Goal: Find specific page/section: Find specific page/section

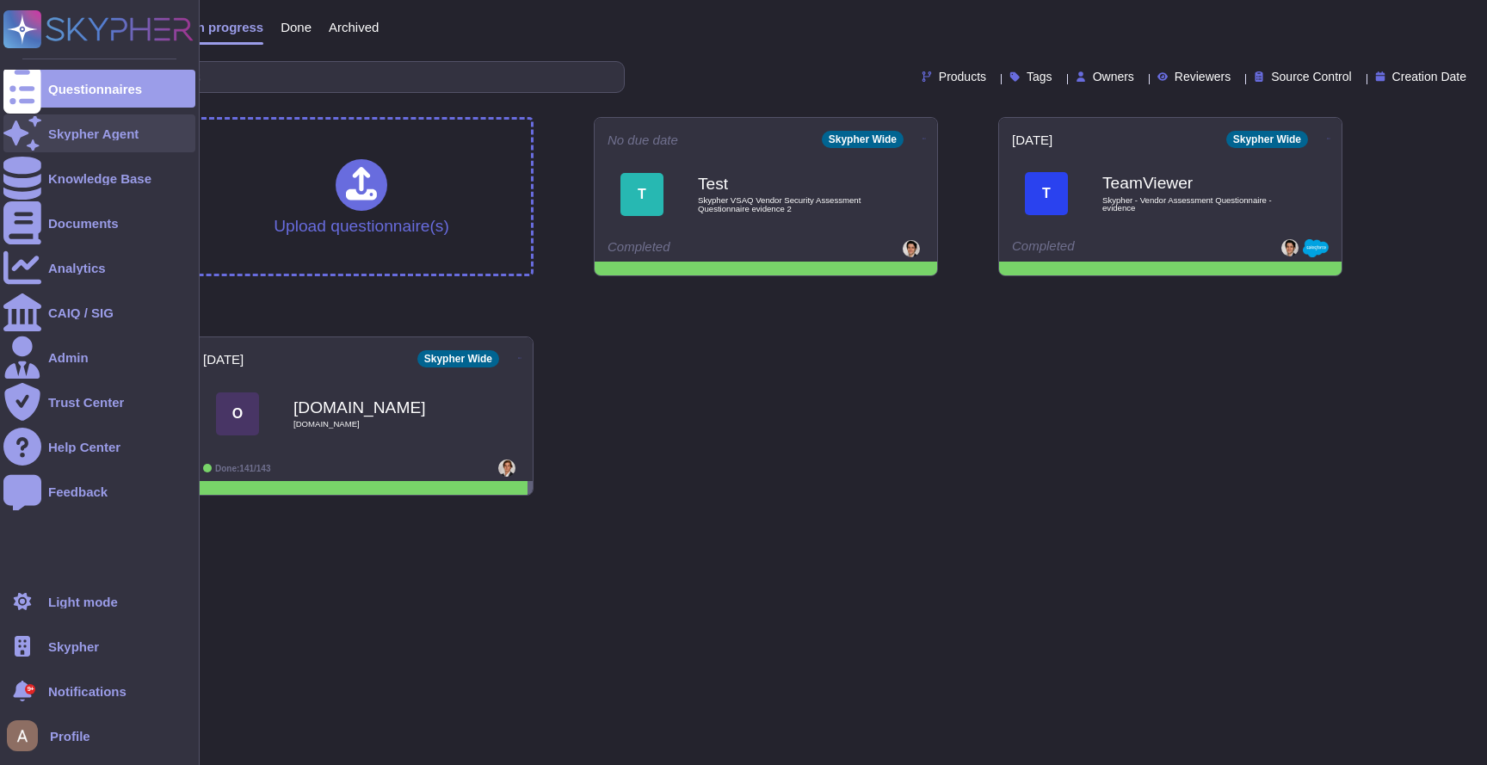
click at [87, 150] on div "Skypher Agent" at bounding box center [99, 133] width 192 height 38
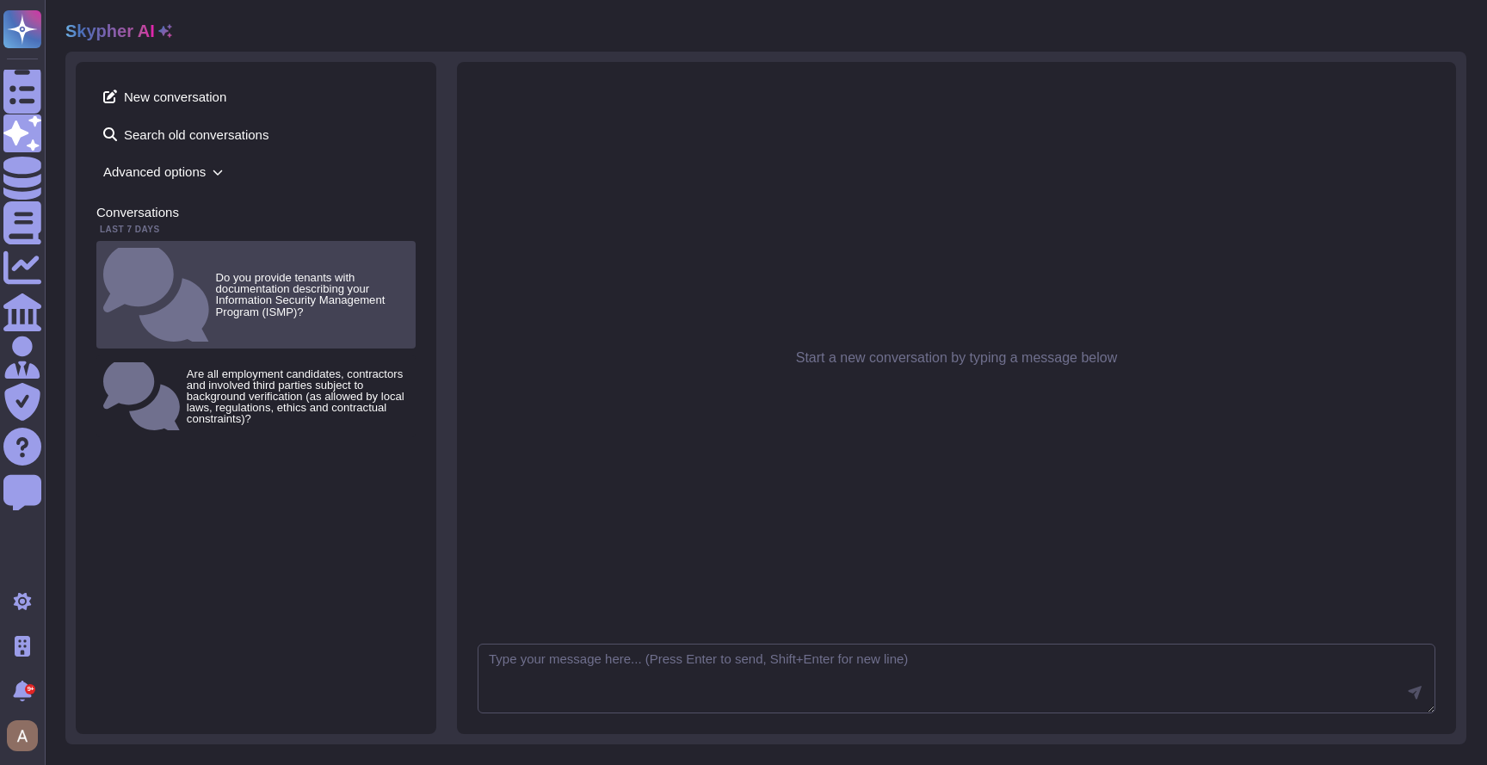
click at [216, 272] on small "Do you provide tenants with documentation describing your Information Security …" at bounding box center [312, 295] width 193 height 46
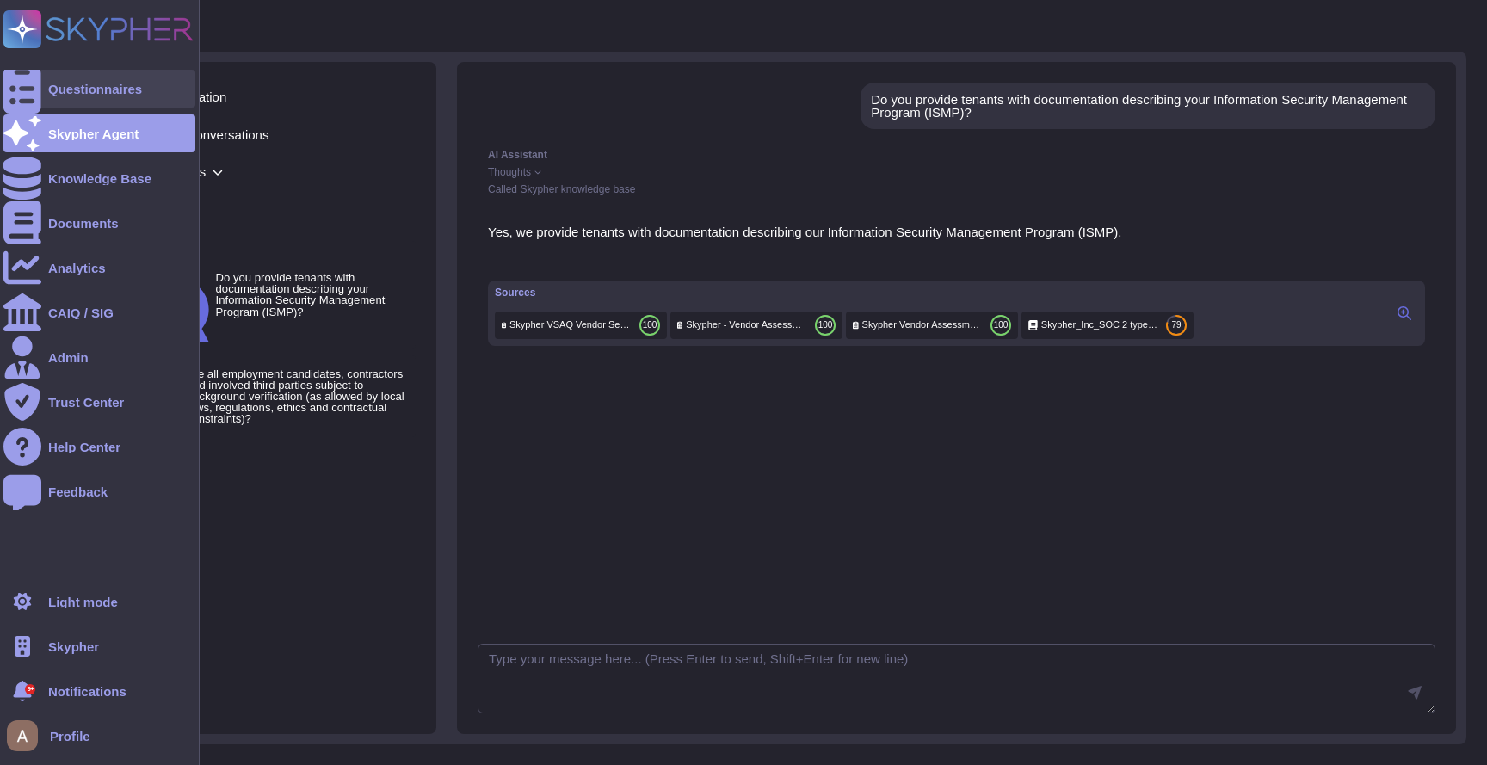
click at [65, 98] on div "Questionnaires" at bounding box center [99, 89] width 192 height 38
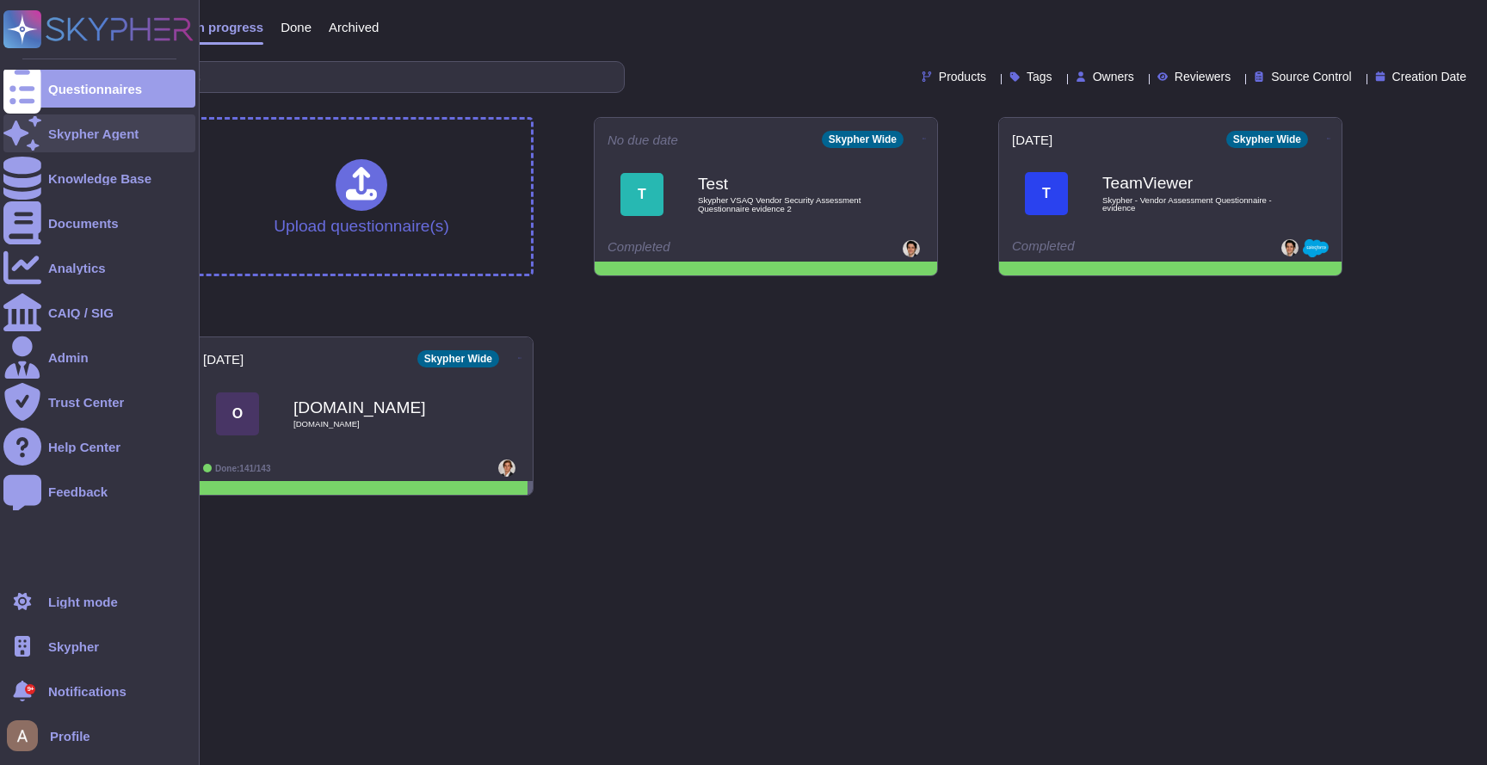
click at [34, 125] on div at bounding box center [22, 133] width 38 height 38
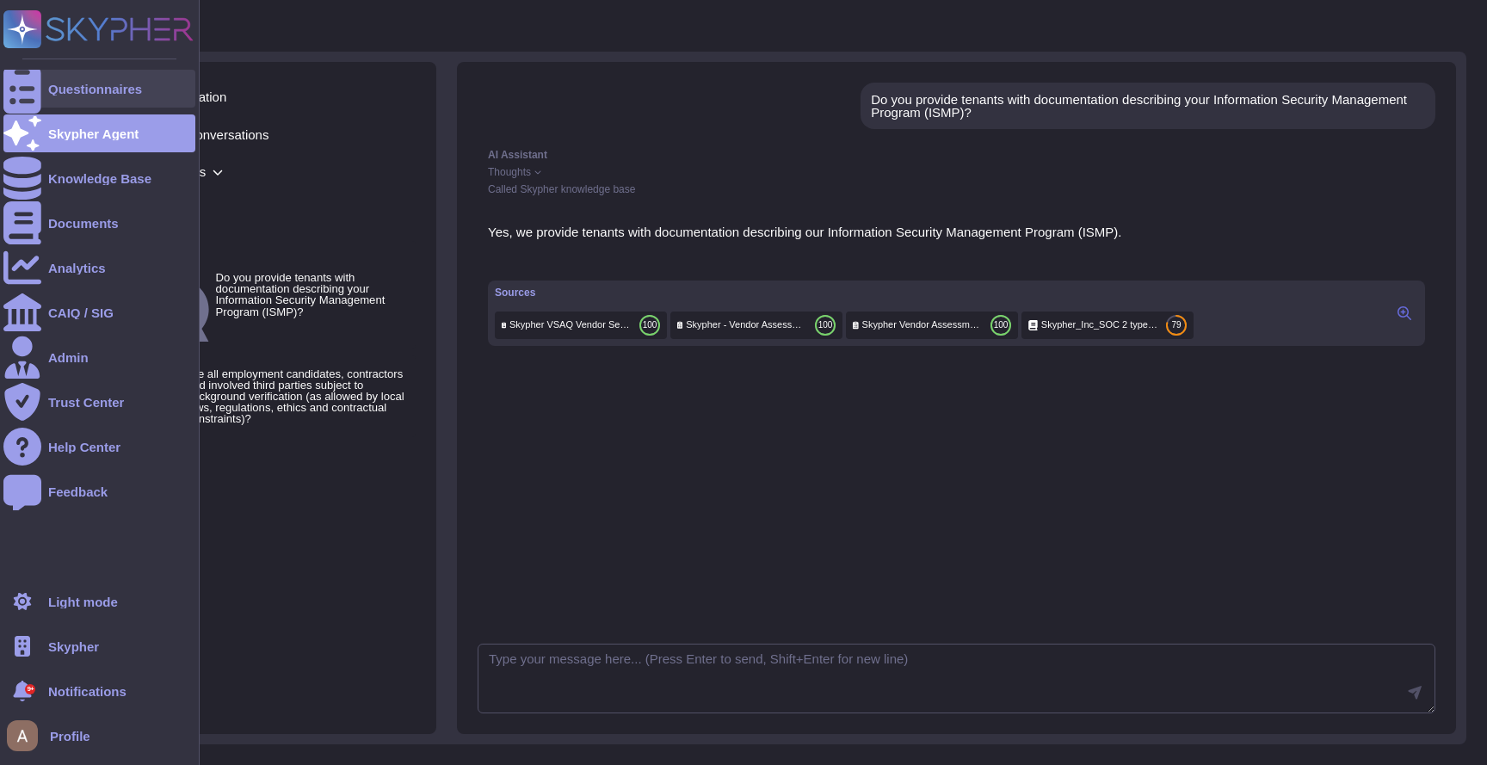
click at [36, 86] on div at bounding box center [22, 89] width 38 height 38
